Goal: Transaction & Acquisition: Book appointment/travel/reservation

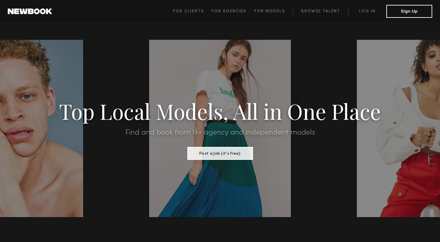
click at [376, 7] on span "For Clients For Agencies For Models Browse Talent Log in Sign Up" at bounding box center [302, 11] width 259 height 13
click at [369, 8] on link "Log in" at bounding box center [367, 11] width 38 height 8
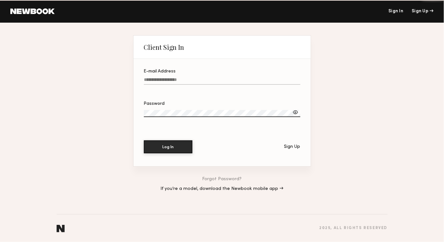
type input "**********"
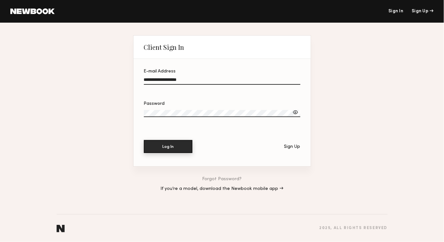
click at [183, 148] on button "Log In" at bounding box center [168, 146] width 48 height 13
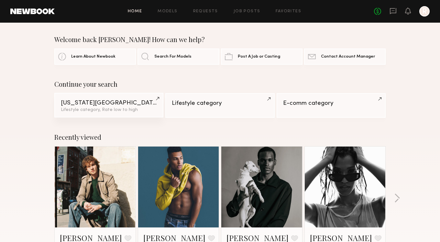
click at [154, 109] on div "Lifestyle category, Rate low to high" at bounding box center [109, 110] width 96 height 5
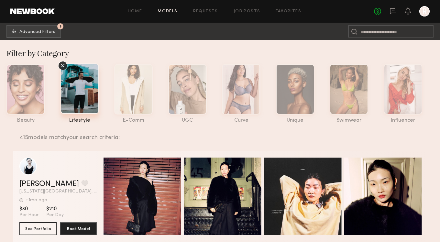
click at [35, 37] on button "3 Advanced Filters" at bounding box center [33, 31] width 55 height 13
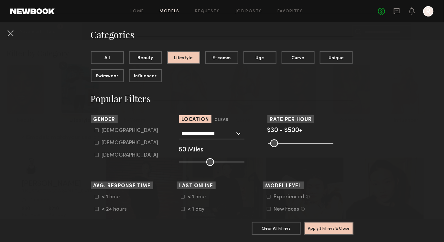
scroll to position [47, 0]
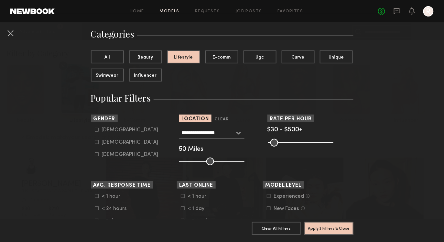
click at [104, 126] on nb-browse-filter "Gender Male Female Non-binary" at bounding box center [134, 135] width 86 height 43
click at [95, 128] on icon at bounding box center [97, 130] width 4 height 4
type input "*"
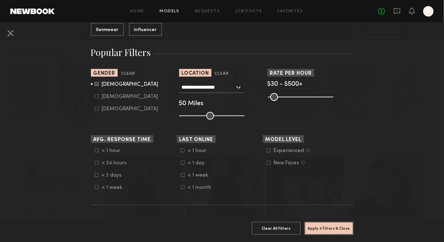
scroll to position [97, 0]
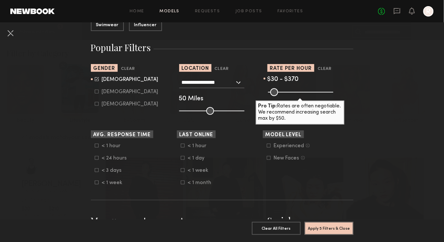
type input "***"
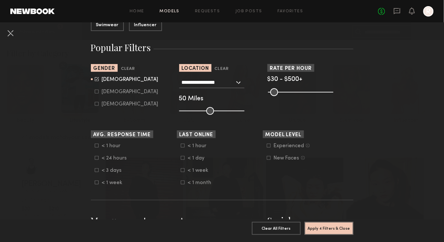
drag, startPoint x: 328, startPoint y: 91, endPoint x: 377, endPoint y: 85, distance: 48.8
click at [333, 88] on input "range" at bounding box center [300, 92] width 65 height 8
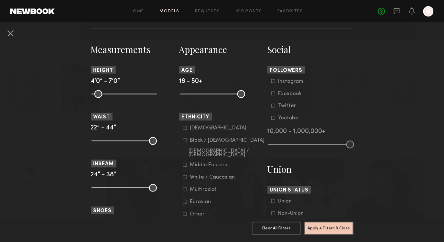
scroll to position [242, 0]
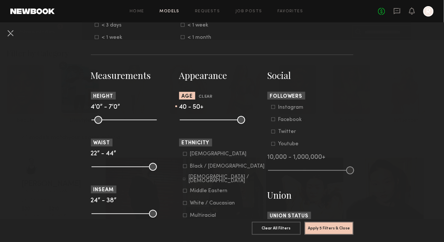
drag, startPoint x: 184, startPoint y: 118, endPoint x: 219, endPoint y: 122, distance: 35.8
type input "**"
click at [220, 122] on input "range" at bounding box center [212, 120] width 65 height 8
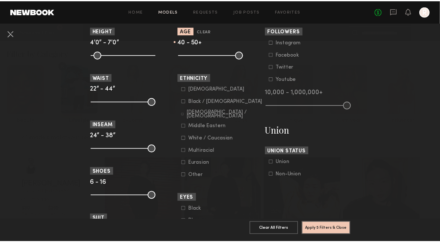
scroll to position [308, 0]
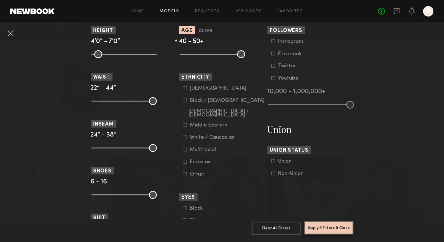
click at [324, 222] on button "Apply 5 Filters & Close" at bounding box center [329, 227] width 49 height 13
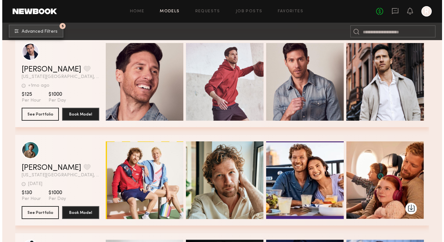
scroll to position [310, 0]
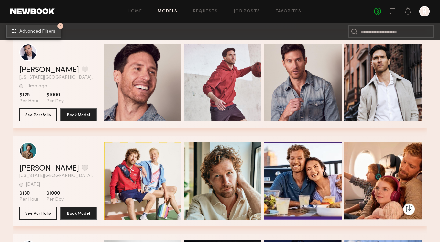
click at [44, 27] on button "5 Advanced Filters" at bounding box center [33, 31] width 55 height 13
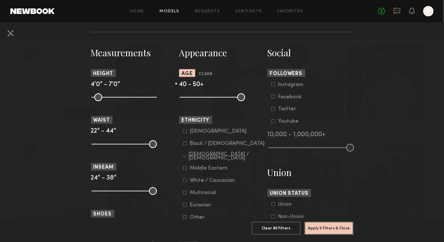
scroll to position [286, 0]
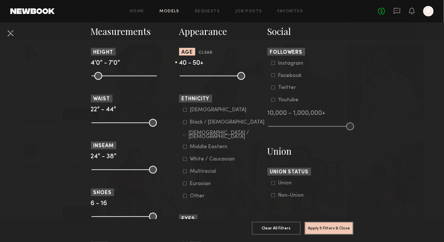
click at [184, 161] on icon at bounding box center [185, 159] width 4 height 4
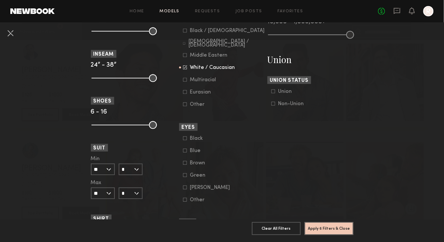
scroll to position [385, 0]
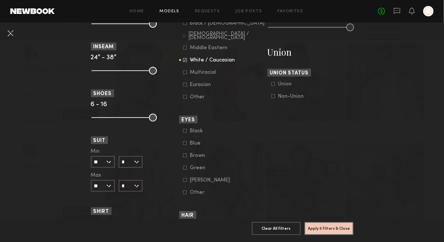
click at [184, 141] on common-framework-checkbox "Blue" at bounding box center [224, 143] width 82 height 6
click at [184, 142] on icon at bounding box center [185, 143] width 4 height 4
click at [305, 223] on button "Apply 7 Filters & Close" at bounding box center [329, 227] width 49 height 13
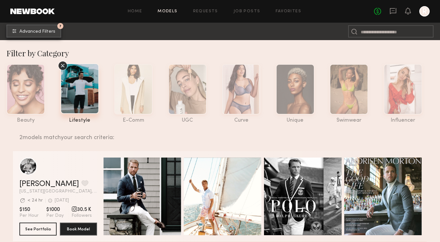
click at [48, 30] on span "Advanced Filters" at bounding box center [37, 31] width 36 height 5
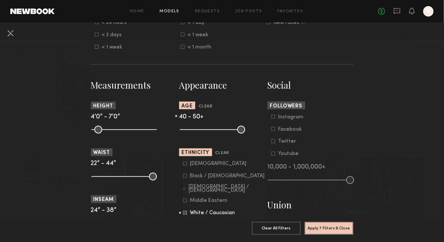
scroll to position [255, 0]
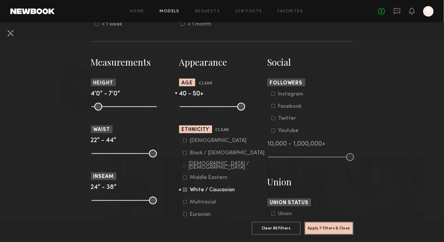
click at [219, 108] on input "range" at bounding box center [212, 107] width 65 height 8
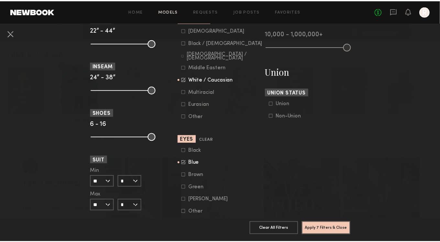
scroll to position [391, 0]
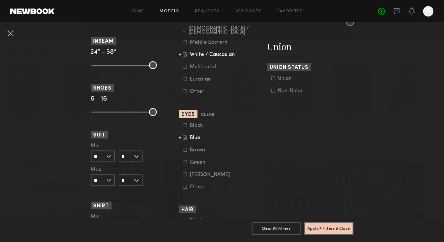
click at [193, 138] on div "Blue" at bounding box center [202, 138] width 25 height 4
click at [323, 221] on button "Apply 6 Filters & Close" at bounding box center [329, 227] width 49 height 13
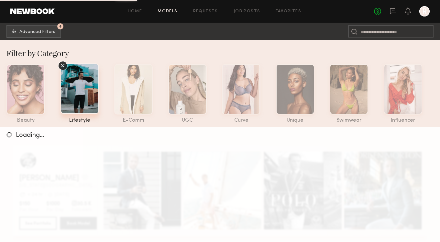
click at [178, 134] on div at bounding box center [220, 131] width 402 height 8
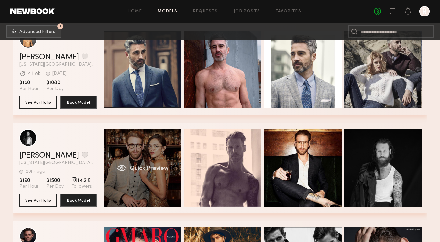
scroll to position [533, 0]
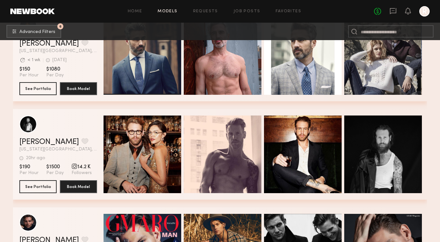
click at [84, 141] on div "Adam S. Favorite" at bounding box center [58, 142] width 78 height 8
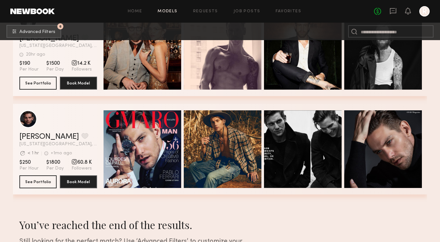
scroll to position [636, 0]
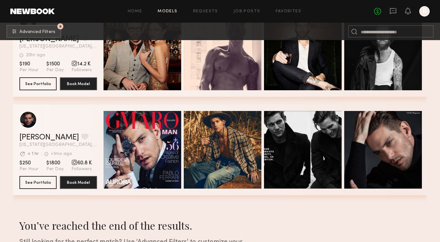
click at [89, 189] on section "Don H. Favorite New York City, NY Avg. request response time < 1 hr +1mo ago La…" at bounding box center [58, 149] width 78 height 91
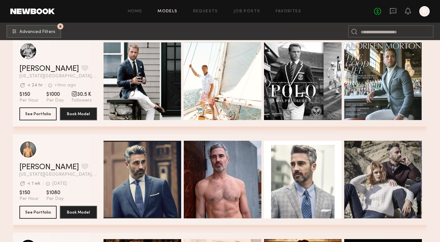
scroll to position [410, 0]
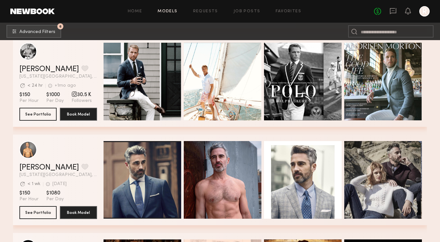
click at [58, 152] on div "grid" at bounding box center [58, 149] width 78 height 17
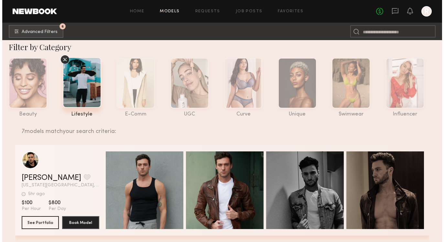
scroll to position [0, 0]
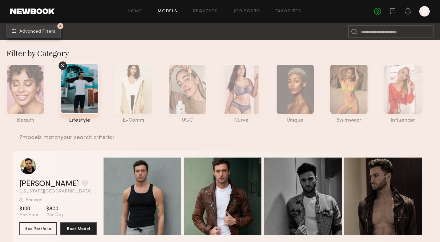
click at [56, 32] on button "6 Advanced Filters" at bounding box center [33, 31] width 55 height 13
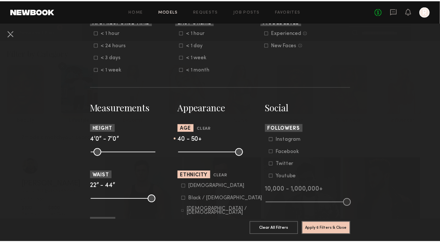
scroll to position [212, 0]
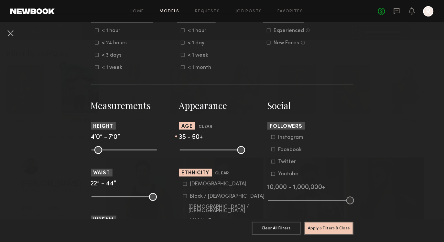
drag, startPoint x: 219, startPoint y: 153, endPoint x: 209, endPoint y: 153, distance: 10.3
type input "**"
click at [209, 153] on input "range" at bounding box center [212, 150] width 65 height 8
click at [313, 222] on button "Apply 6 Filters & Close" at bounding box center [329, 227] width 49 height 13
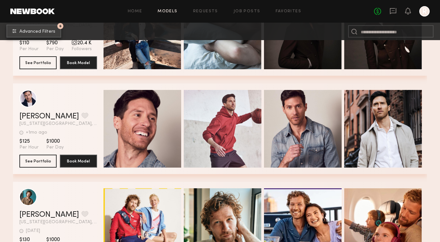
scroll to position [660, 0]
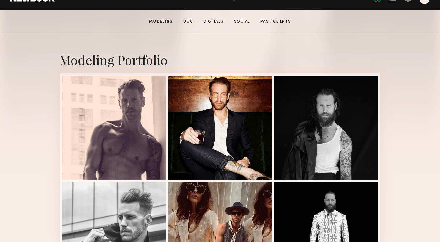
scroll to position [109, 0]
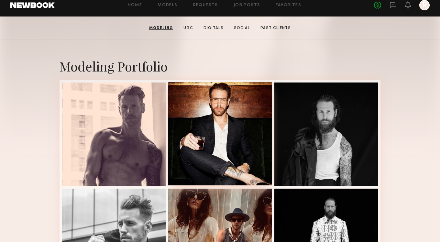
click at [234, 152] on div at bounding box center [219, 133] width 103 height 103
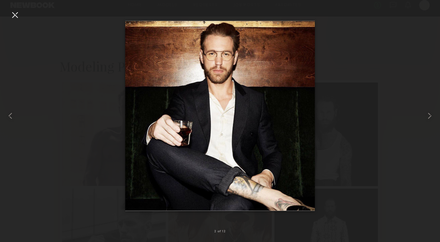
click at [338, 194] on div at bounding box center [220, 115] width 440 height 211
click at [342, 59] on div at bounding box center [220, 115] width 440 height 211
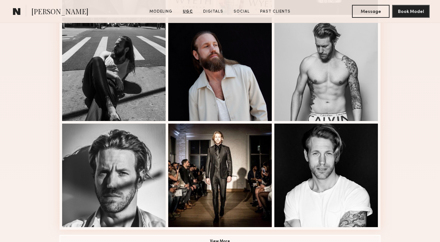
scroll to position [0, 0]
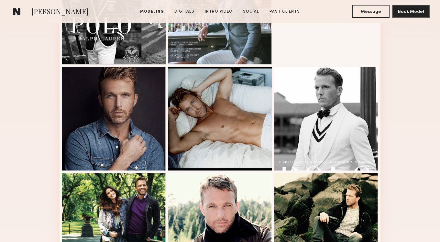
scroll to position [230, 0]
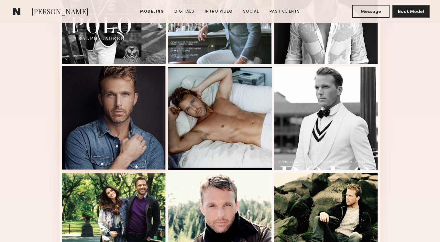
click at [138, 94] on div at bounding box center [113, 117] width 103 height 103
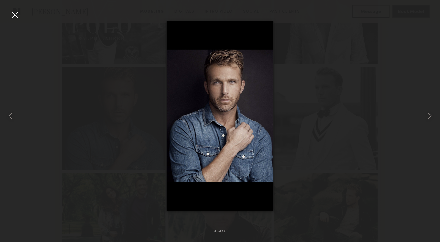
click at [323, 153] on div at bounding box center [220, 115] width 440 height 211
click at [426, 116] on common-icon at bounding box center [429, 116] width 10 height 10
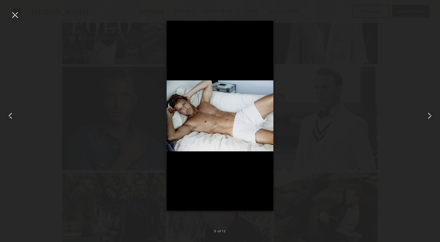
click at [414, 97] on div at bounding box center [220, 115] width 440 height 211
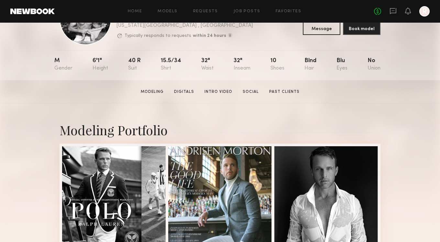
scroll to position [0, 0]
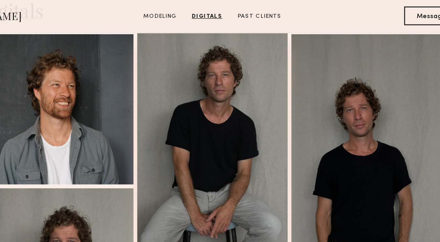
scroll to position [670, 0]
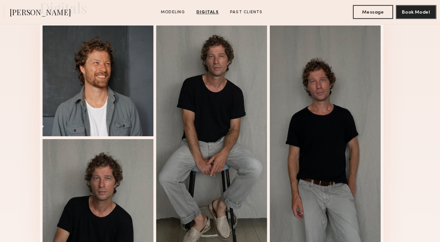
click at [39, 167] on div "Digitals 1 of 4" at bounding box center [220, 117] width 440 height 273
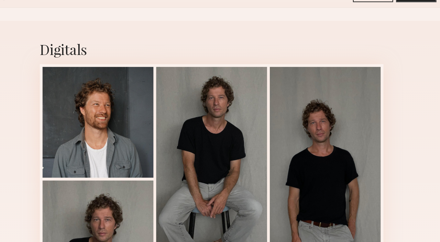
scroll to position [621, 0]
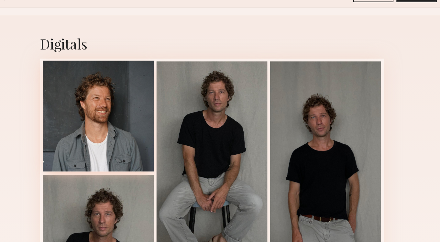
click at [75, 157] on div at bounding box center [113, 123] width 103 height 103
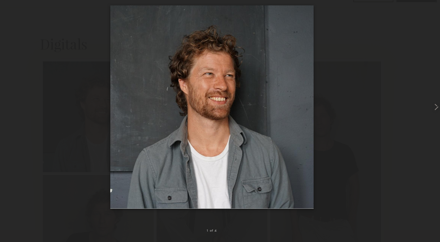
click at [367, 124] on div at bounding box center [220, 115] width 440 height 211
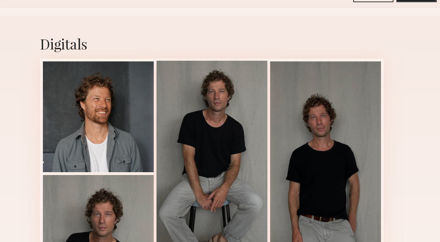
click at [193, 79] on div at bounding box center [219, 176] width 103 height 209
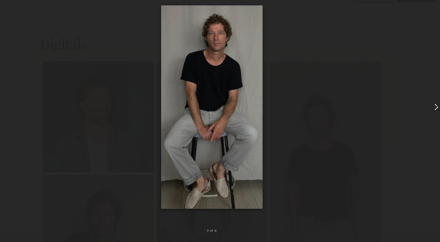
click at [316, 43] on div at bounding box center [220, 115] width 440 height 211
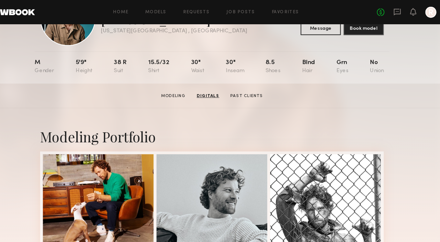
scroll to position [0, 0]
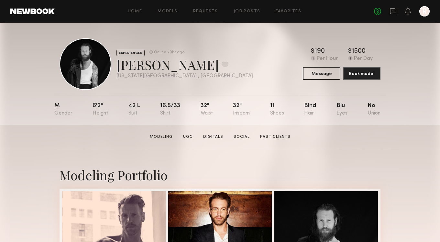
click at [300, 42] on div "EXPERIENCED Online 20hr ago Adam S. Favorite New York City , NY Online 20hr ago…" at bounding box center [219, 64] width 321 height 52
